Goal: Task Accomplishment & Management: Manage account settings

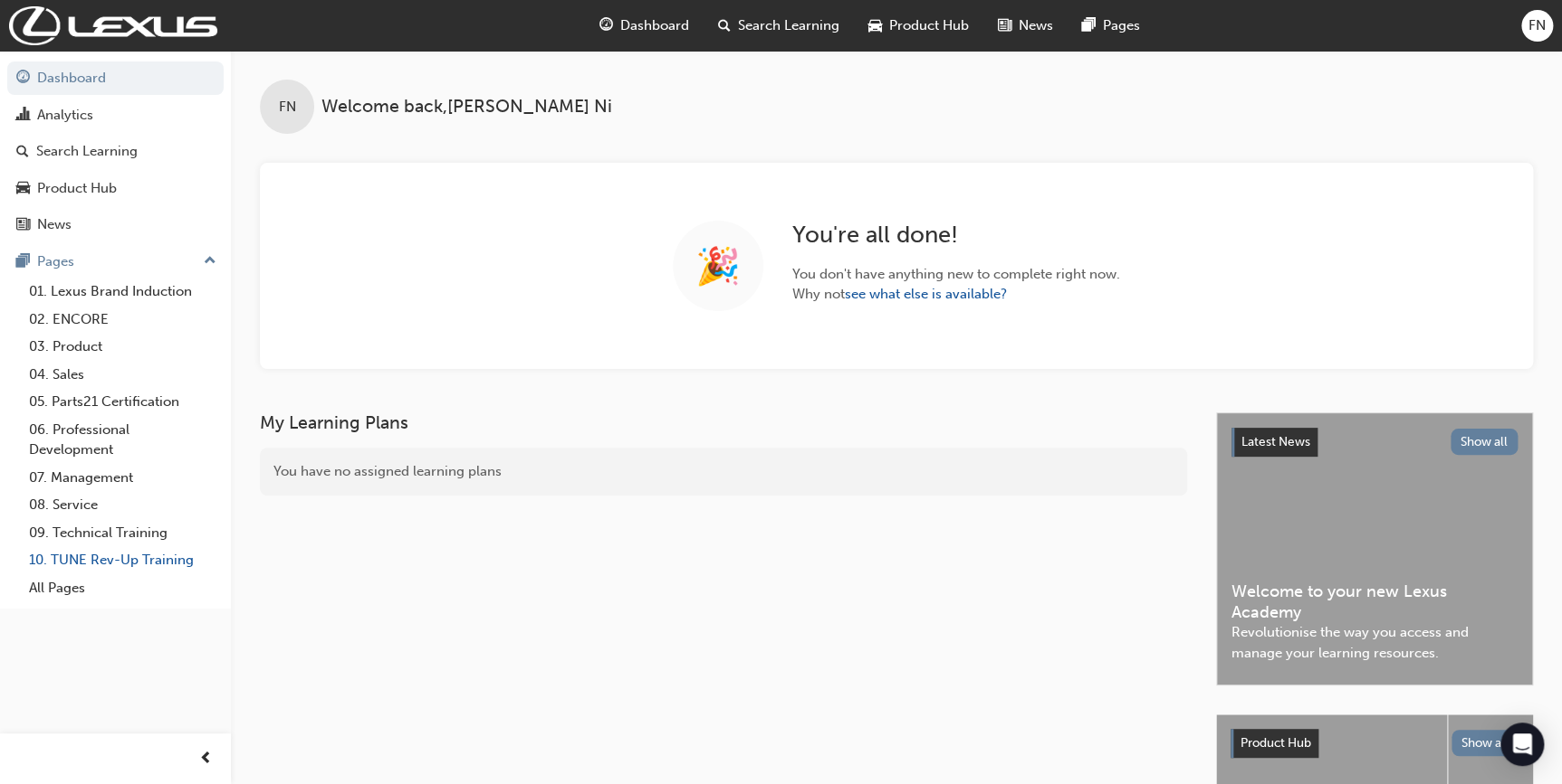
click at [88, 556] on link "10. TUNE Rev-Up Training" at bounding box center [122, 560] width 202 height 28
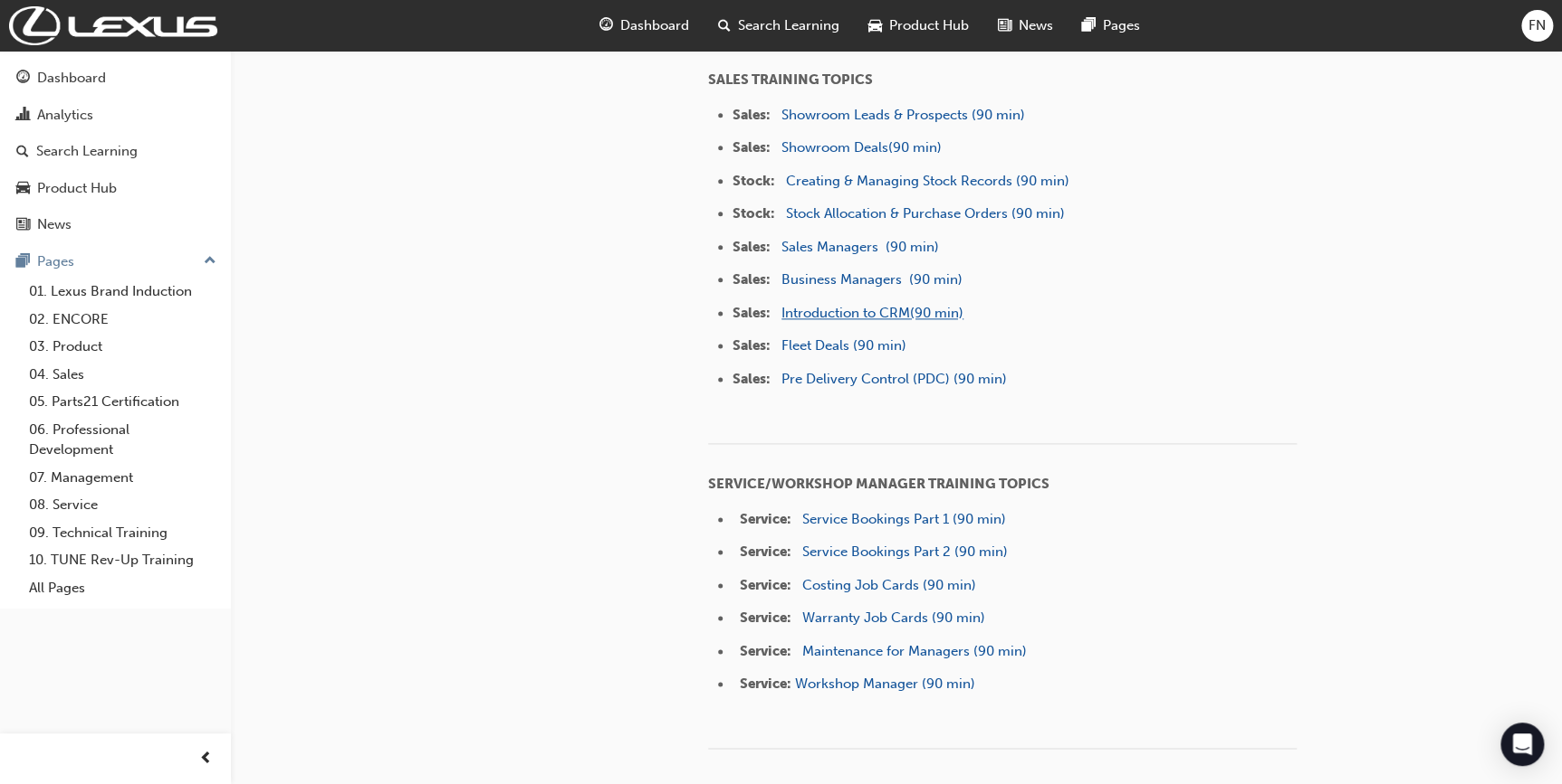
scroll to position [1068, 0]
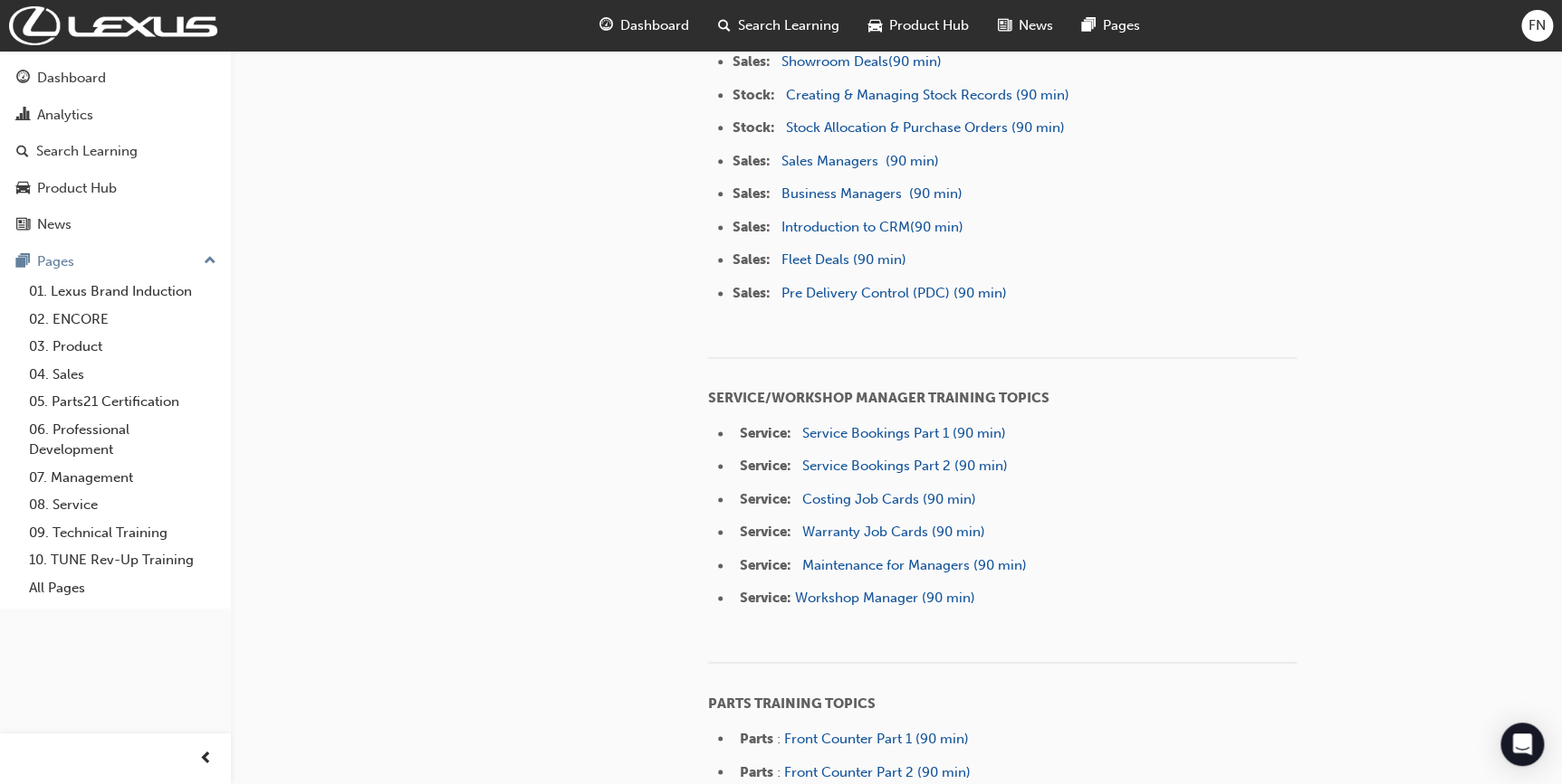
click at [1537, 23] on span "FN" at bounding box center [1537, 25] width 18 height 20
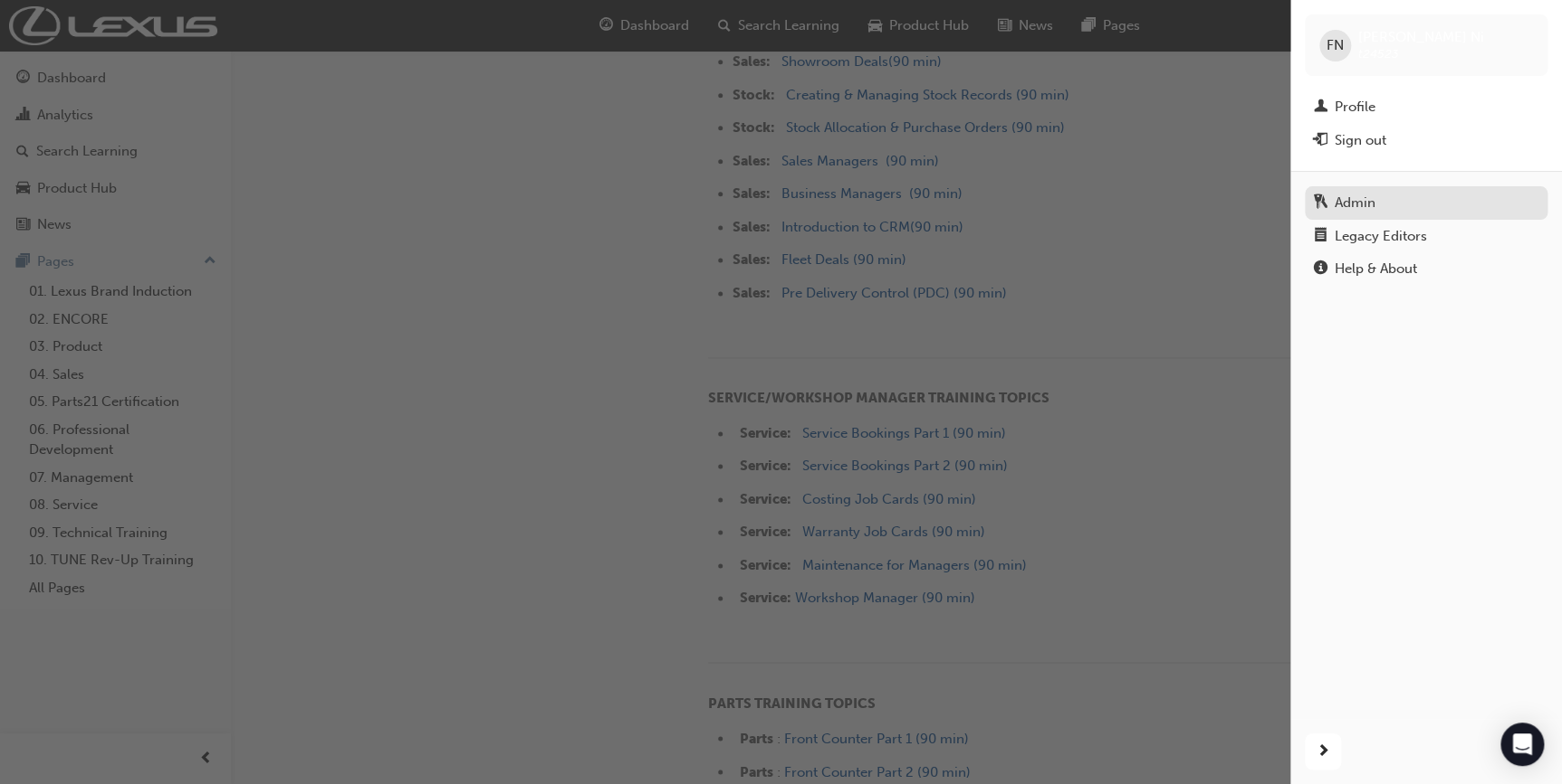
click at [1386, 198] on div "Admin" at bounding box center [1426, 203] width 224 height 22
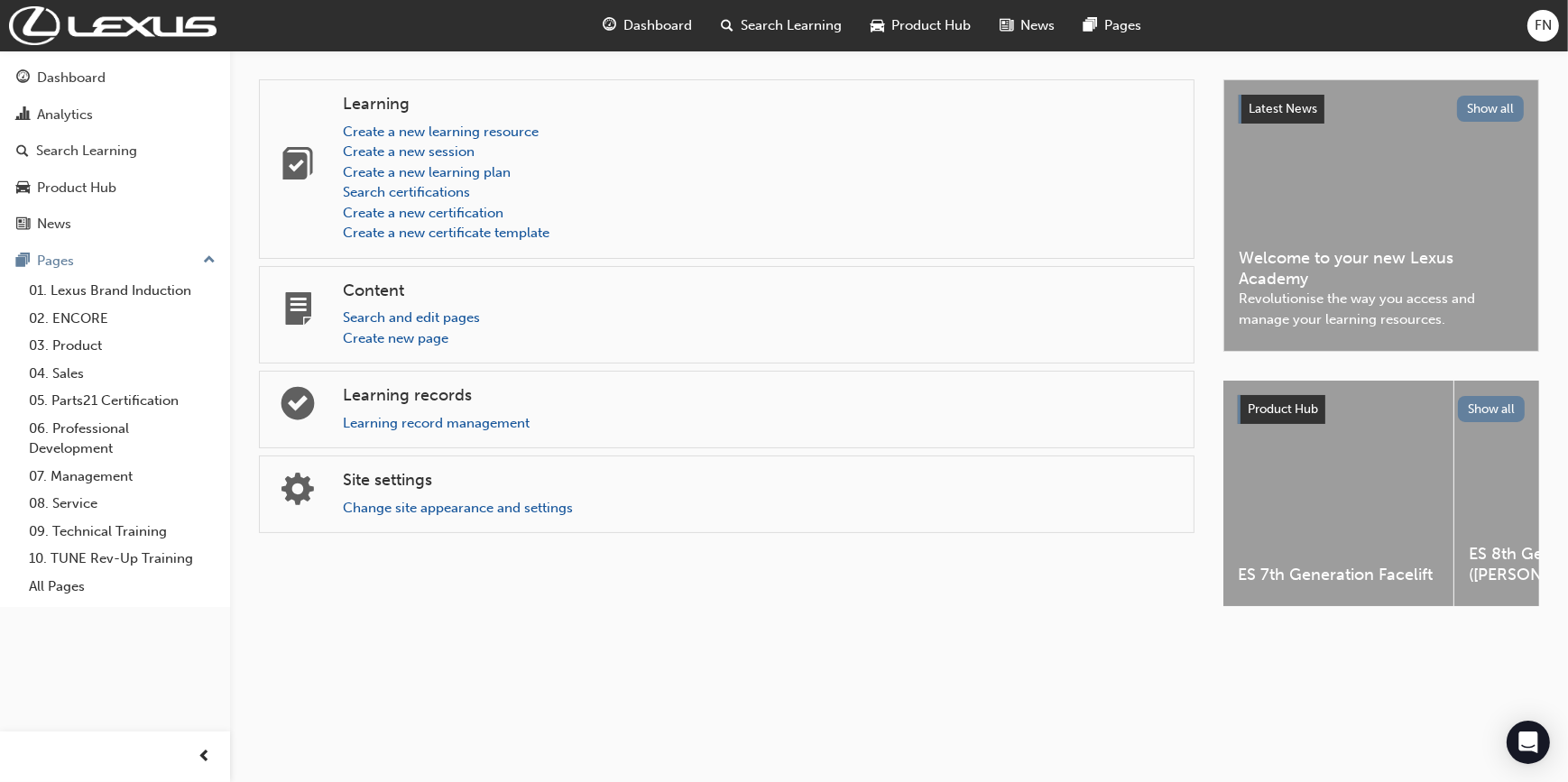
click at [407, 435] on div "Learning records Learning record management" at bounding box center [726, 410] width 935 height 78
click at [411, 422] on link "Learning record management" at bounding box center [436, 423] width 186 height 17
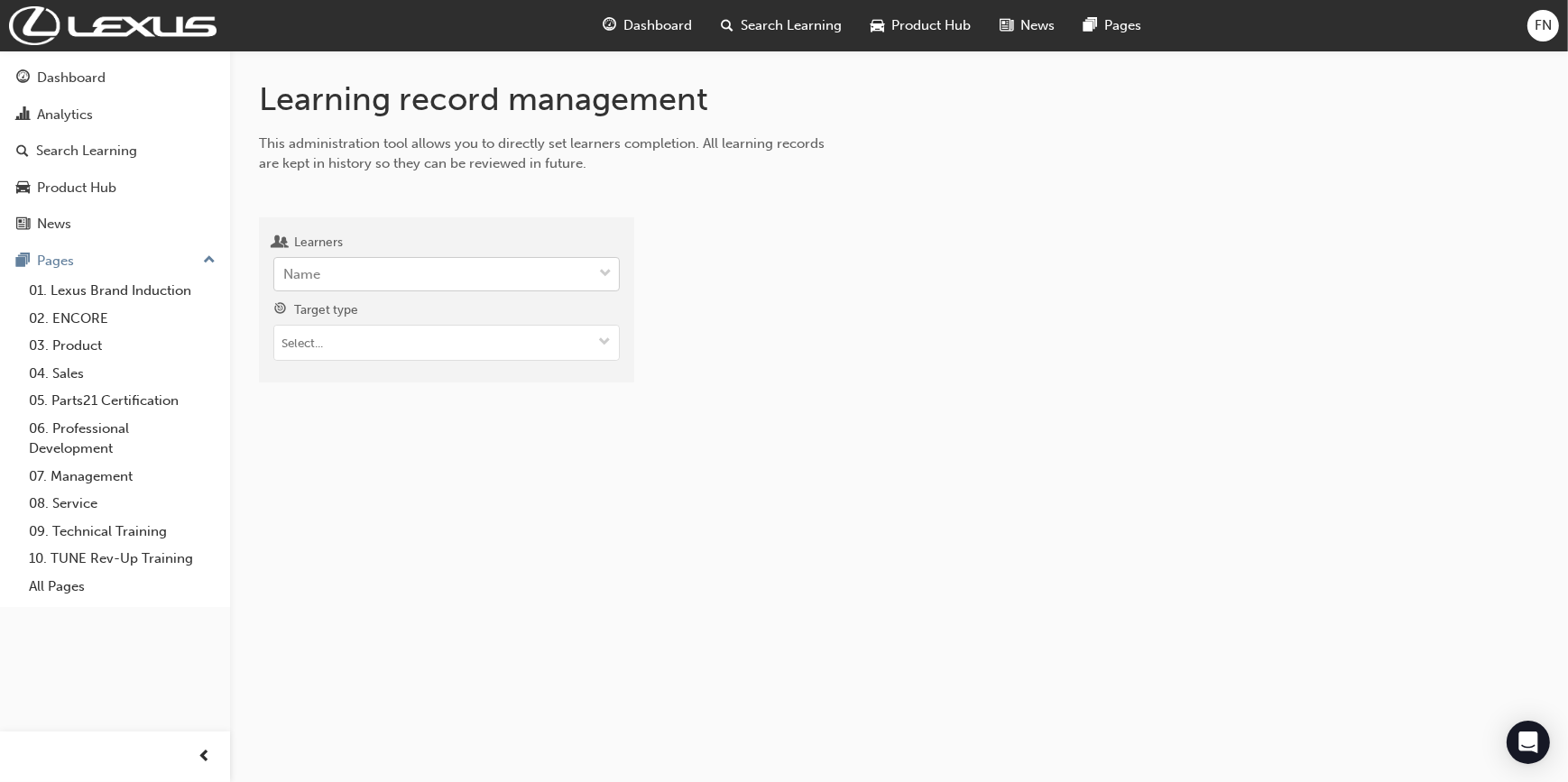
click at [388, 273] on div "Name" at bounding box center [432, 275] width 317 height 32
click at [285, 273] on input "Learners Name" at bounding box center [284, 274] width 2 height 16
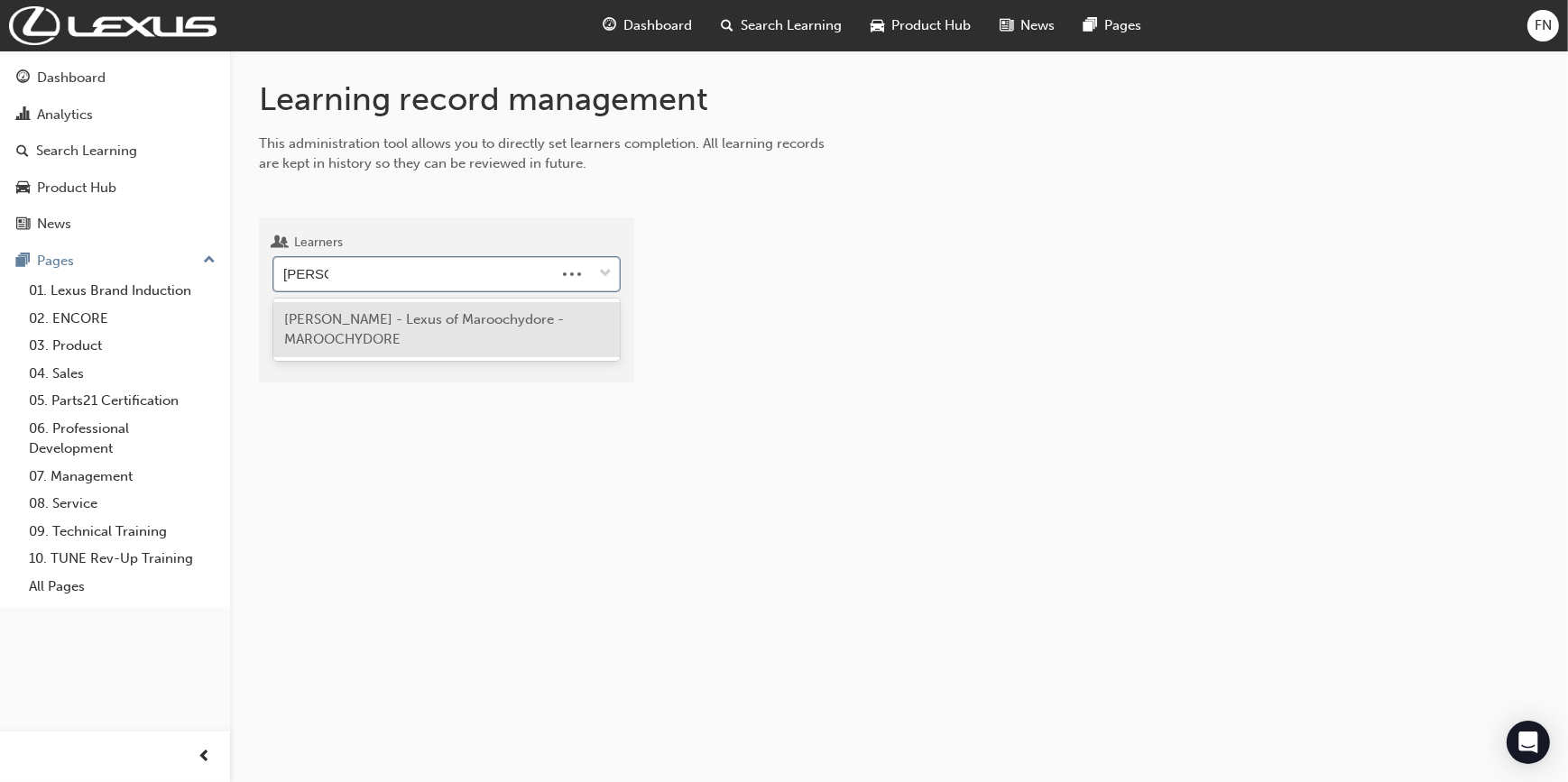
type input "luke hug"
click at [362, 308] on div "Luke Hughes - Lexus of Maroochydore - MAROOCHYDORE" at bounding box center [446, 329] width 347 height 55
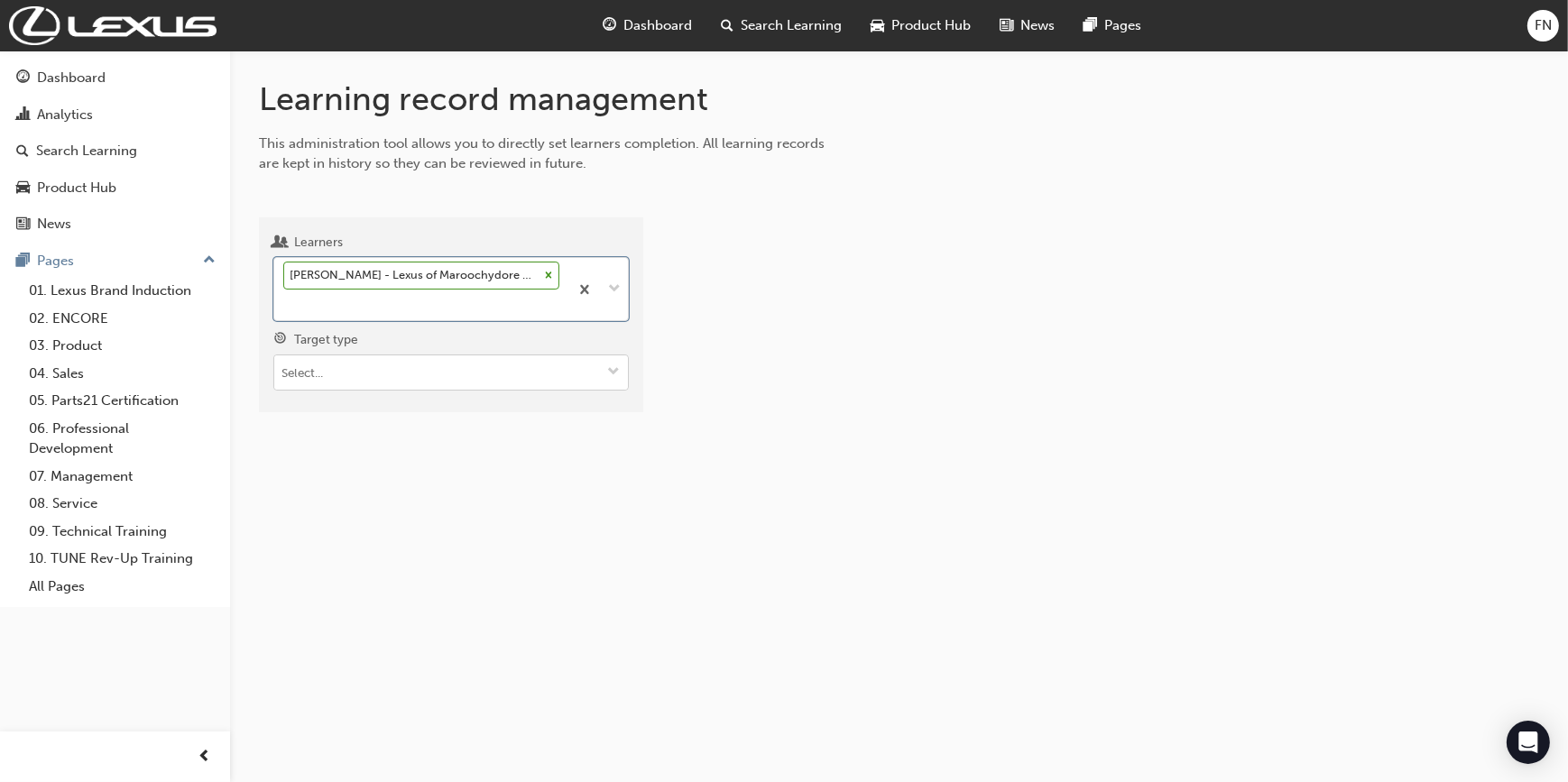
click at [352, 382] on input "Target type" at bounding box center [450, 372] width 353 height 34
click at [351, 403] on li "Learning resource - eLearning module" at bounding box center [450, 407] width 355 height 34
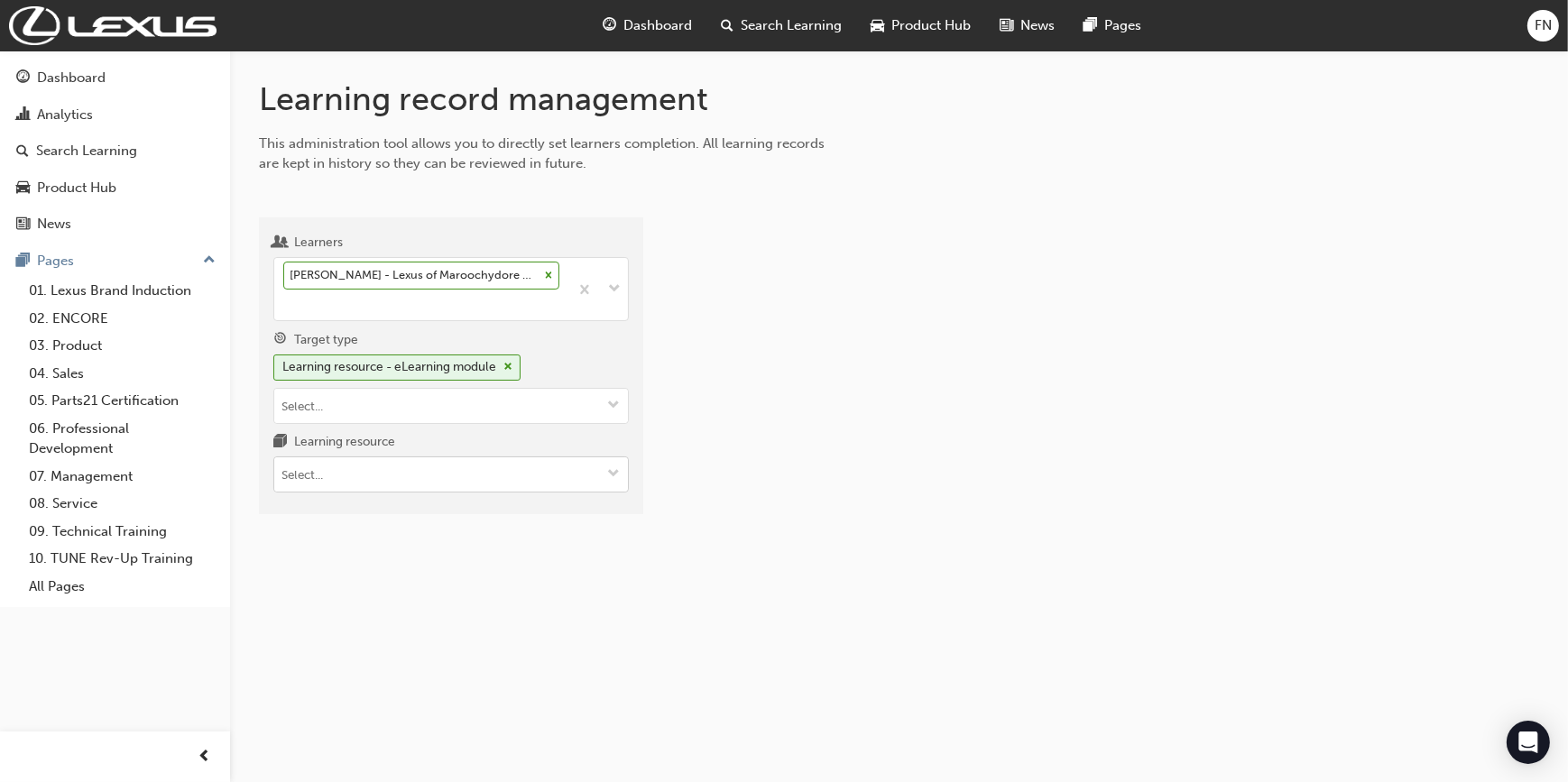
click at [334, 470] on input "Learning resource" at bounding box center [450, 474] width 353 height 34
click at [483, 466] on input "Learning resource" at bounding box center [450, 474] width 353 height 34
paste input "T21-PTEN_MEC_EXAM"
type input "T21-PTEN_MEC_EXAM"
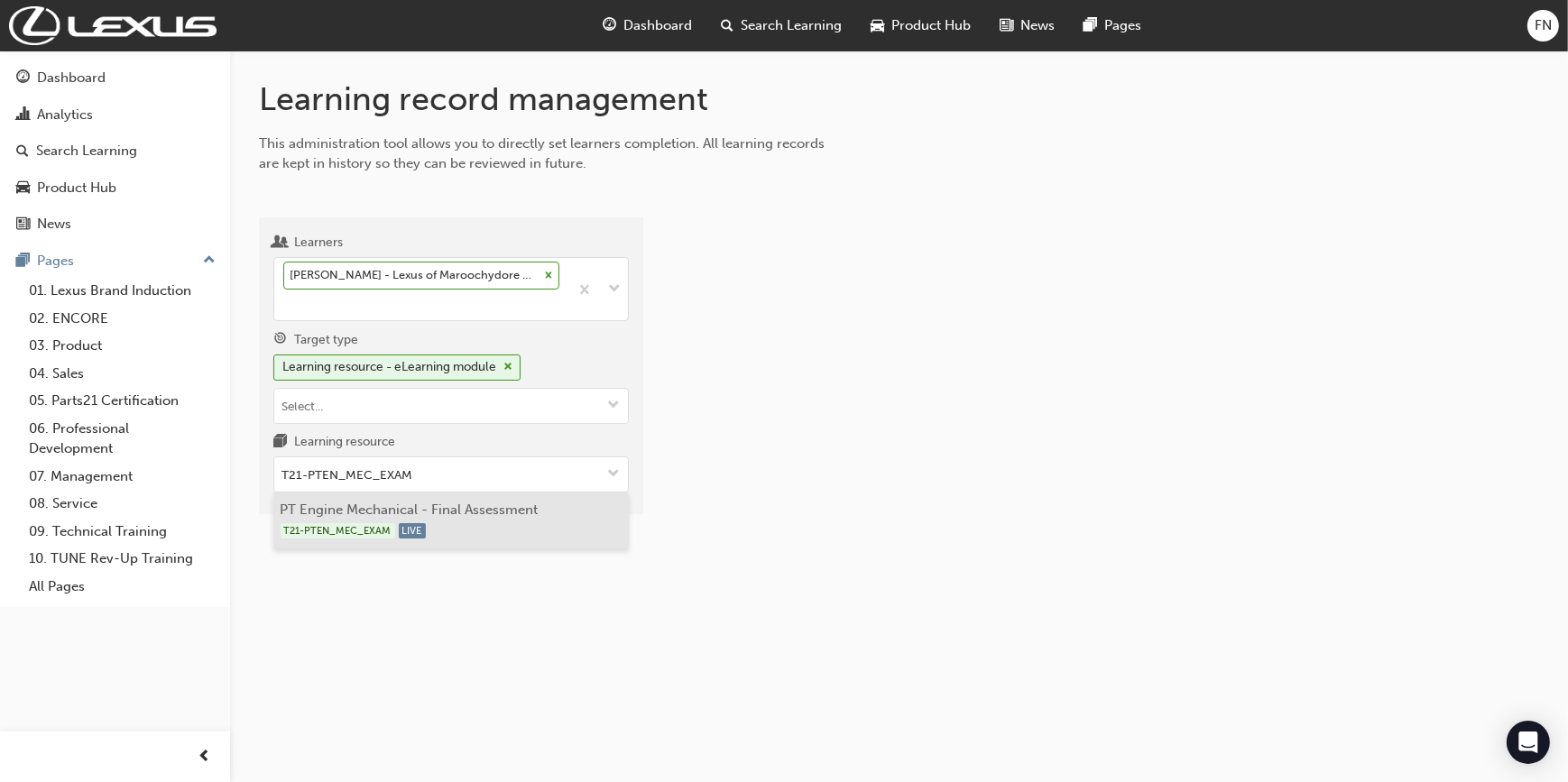
click at [396, 503] on li "PT Engine Mechanical - Final Assessment T21-PTEN_MEC_EXAM LIVE" at bounding box center [450, 521] width 355 height 56
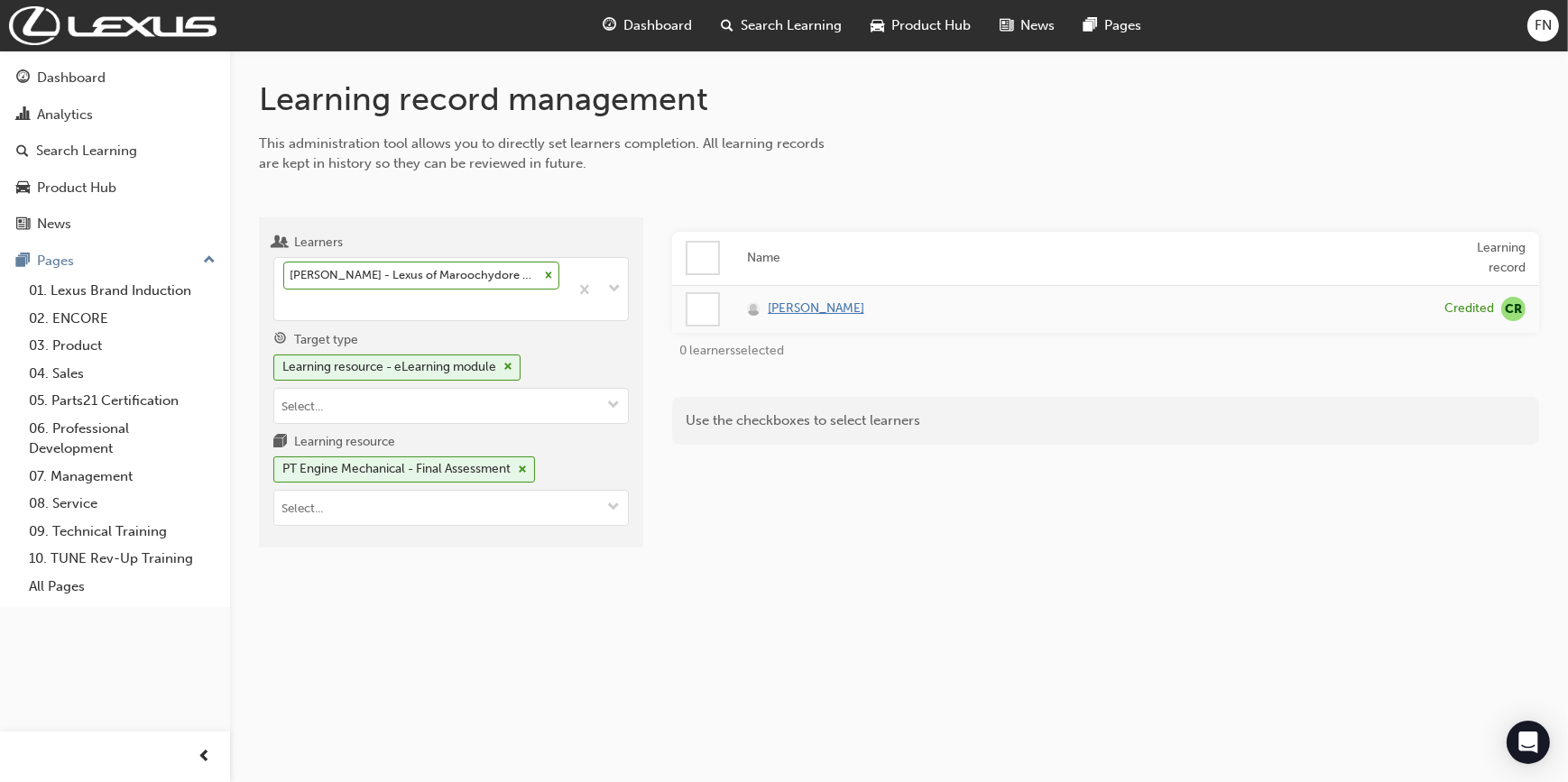
click at [802, 303] on span "Luke Hughes" at bounding box center [816, 309] width 96 height 20
click at [63, 546] on link "10. TUNE Rev-Up Training" at bounding box center [121, 559] width 201 height 28
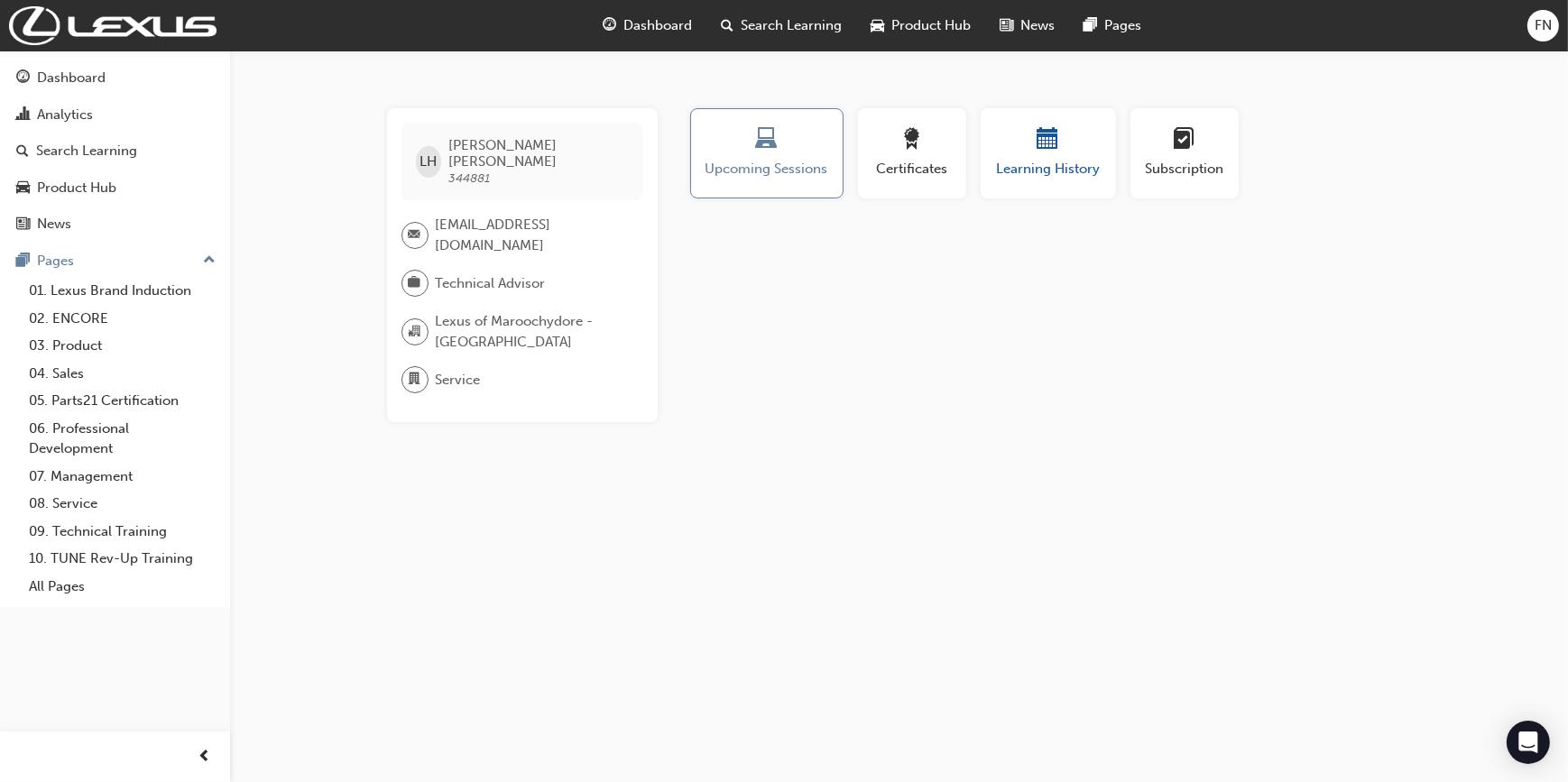
click at [1062, 128] on div "button" at bounding box center [1048, 142] width 108 height 28
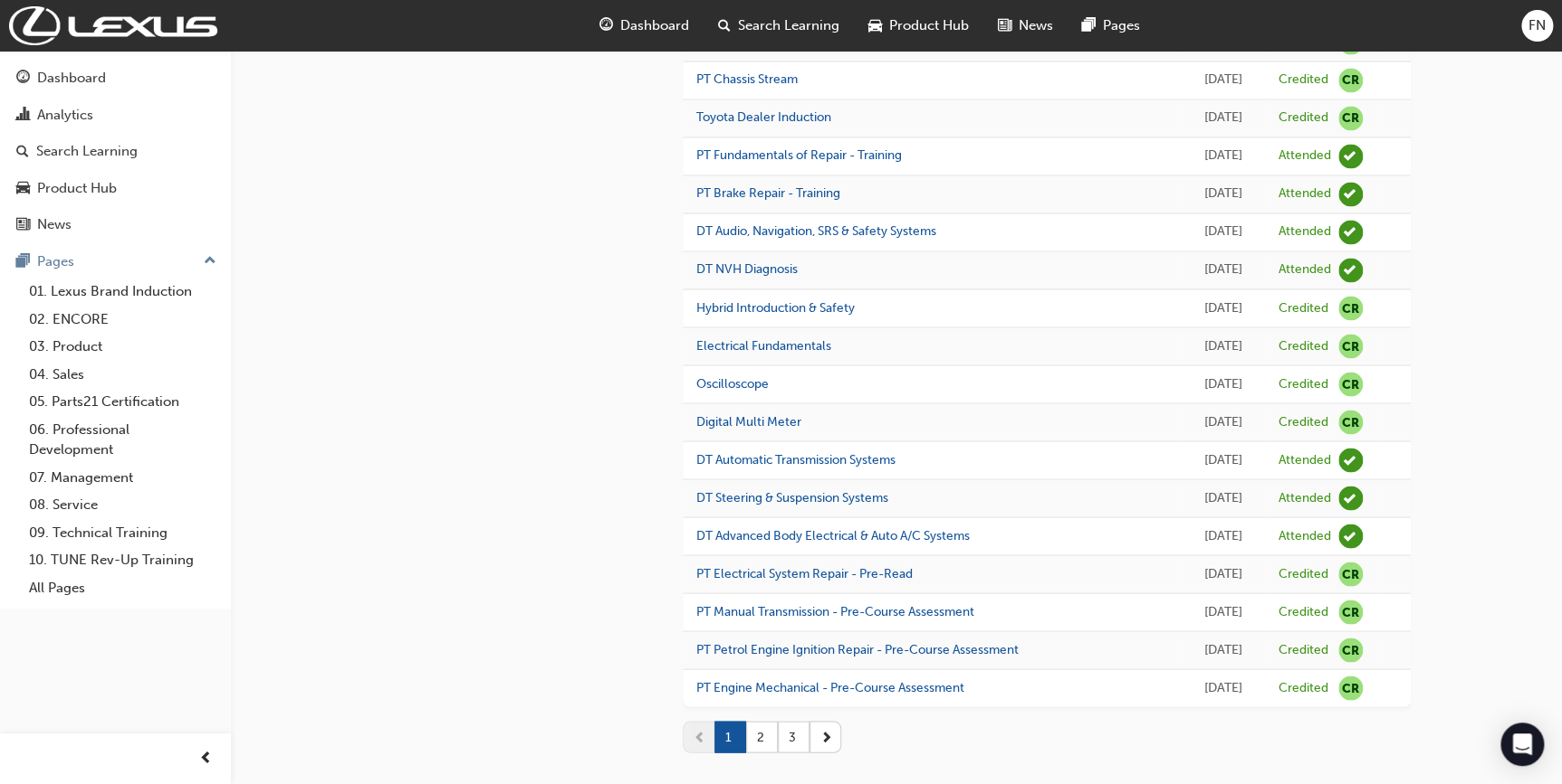
scroll to position [1442, 0]
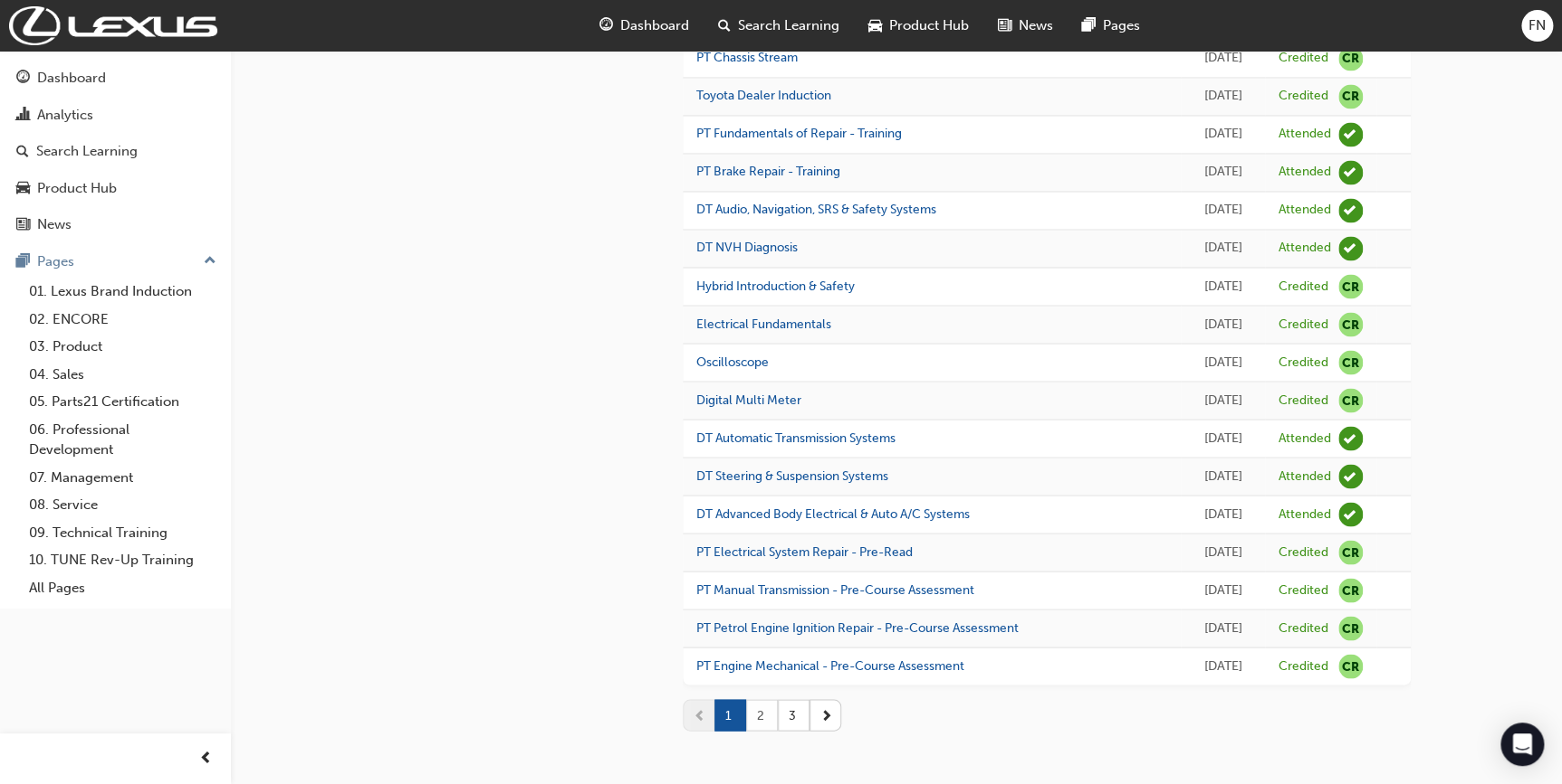
click at [760, 708] on button "2" at bounding box center [762, 715] width 32 height 32
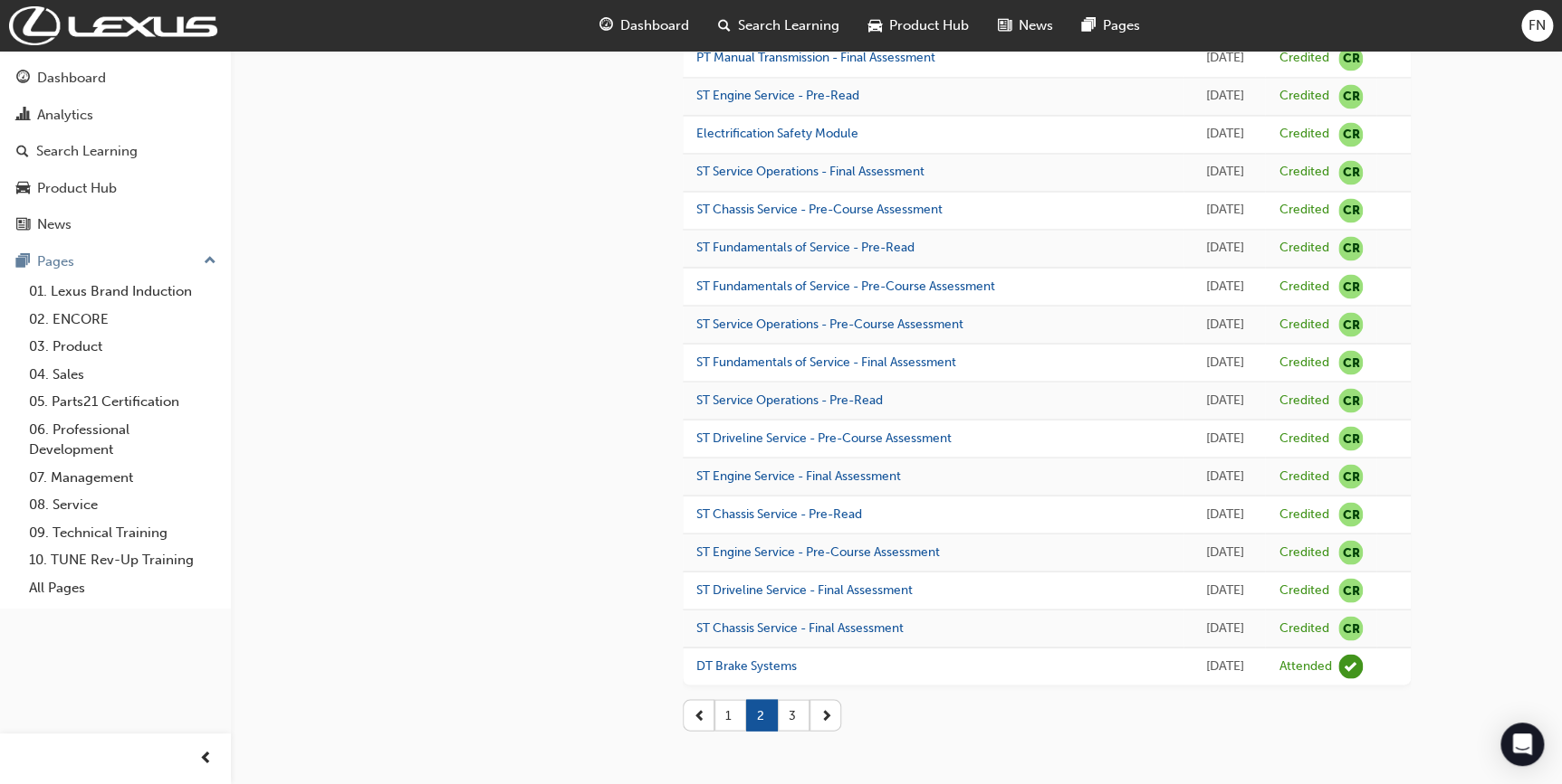
click at [791, 709] on button "3" at bounding box center [793, 715] width 32 height 32
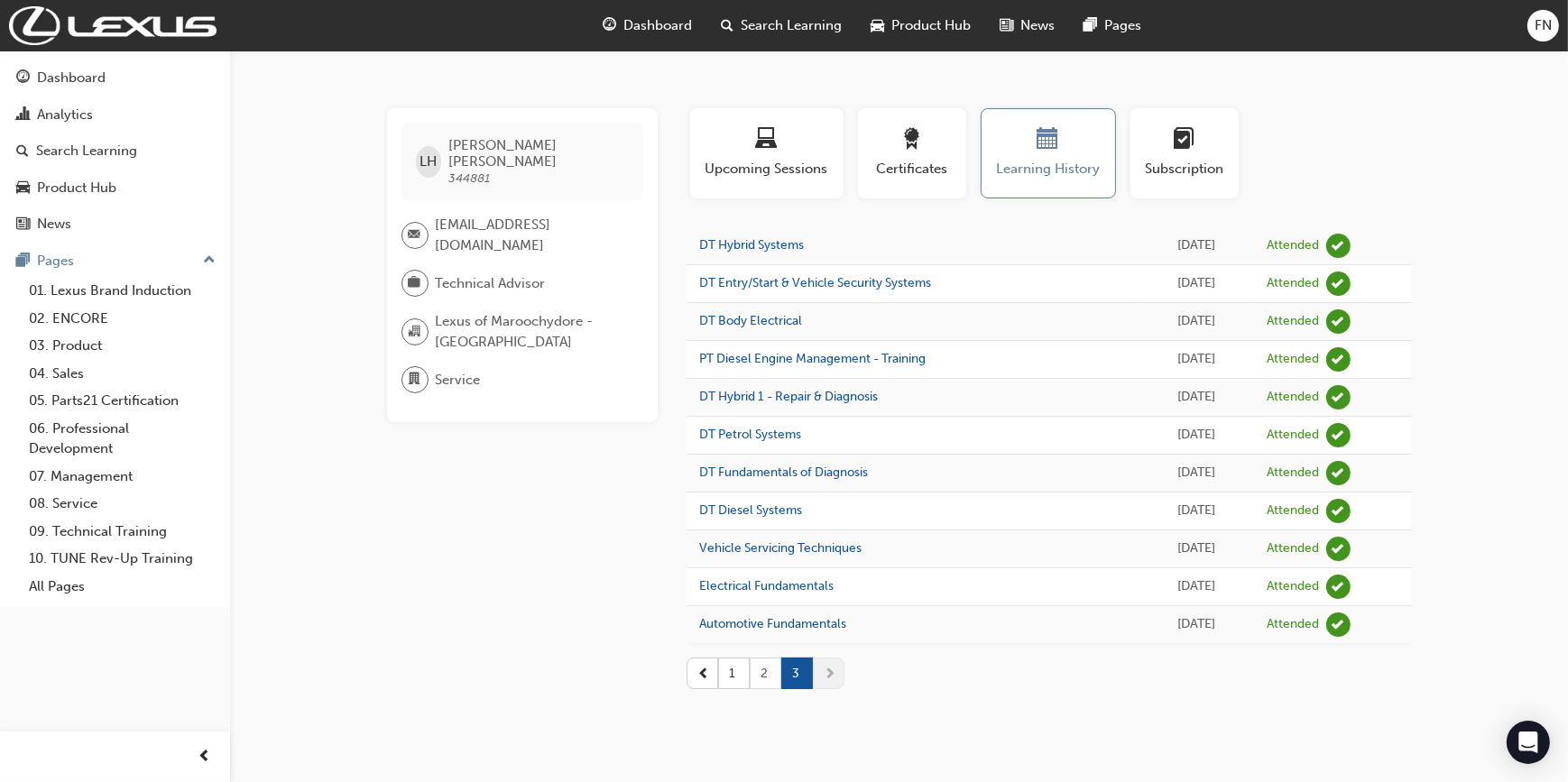
click at [768, 686] on button "2" at bounding box center [765, 673] width 32 height 32
